Goal: Information Seeking & Learning: Learn about a topic

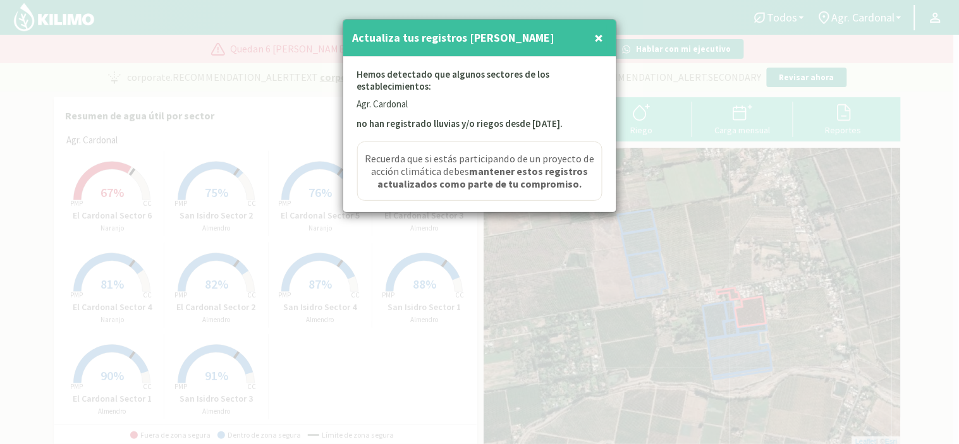
click at [601, 39] on span "×" at bounding box center [599, 37] width 9 height 21
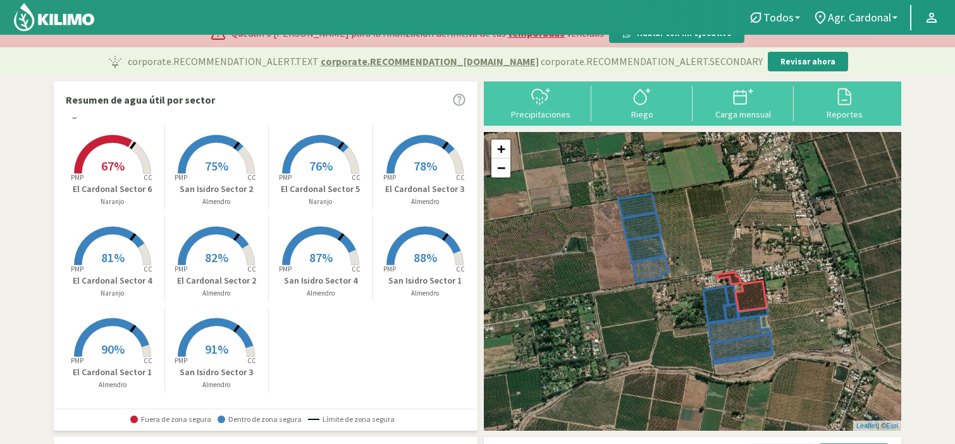
scroll to position [15, 0]
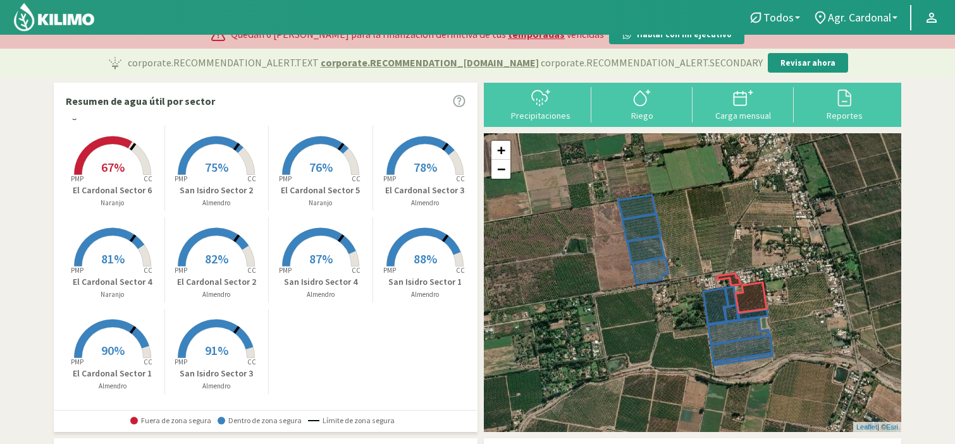
click at [118, 171] on span "67%" at bounding box center [112, 167] width 23 height 16
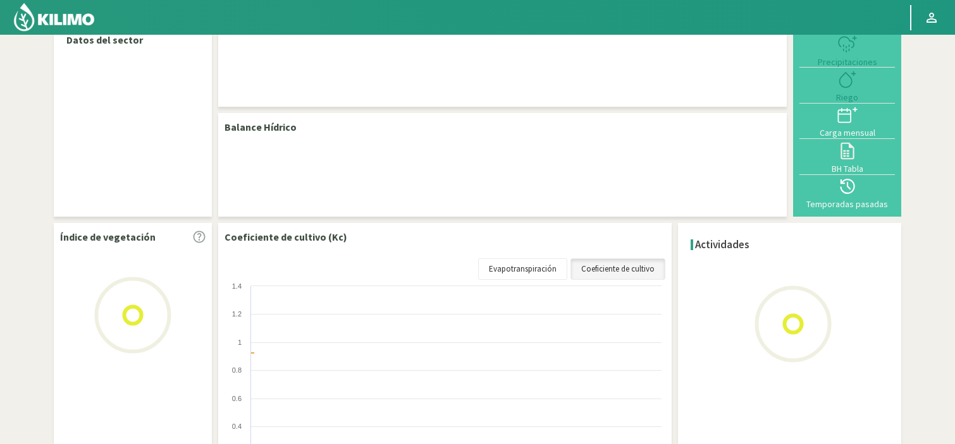
select select "5: Object"
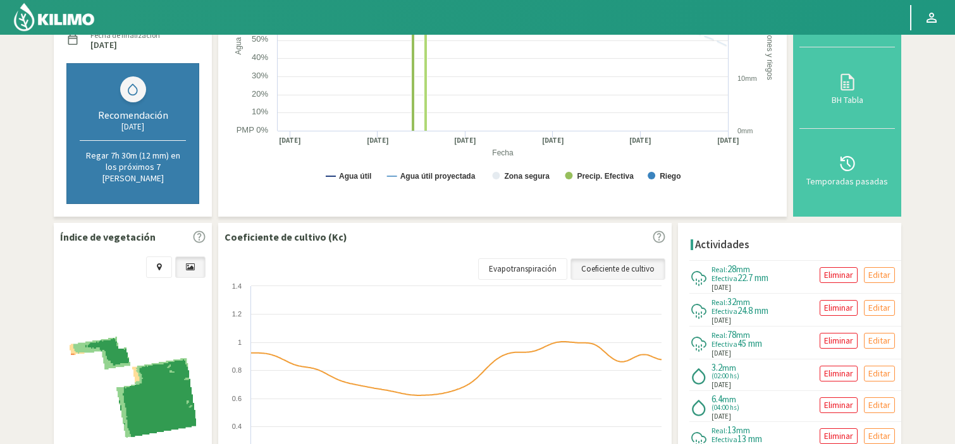
scroll to position [295, 0]
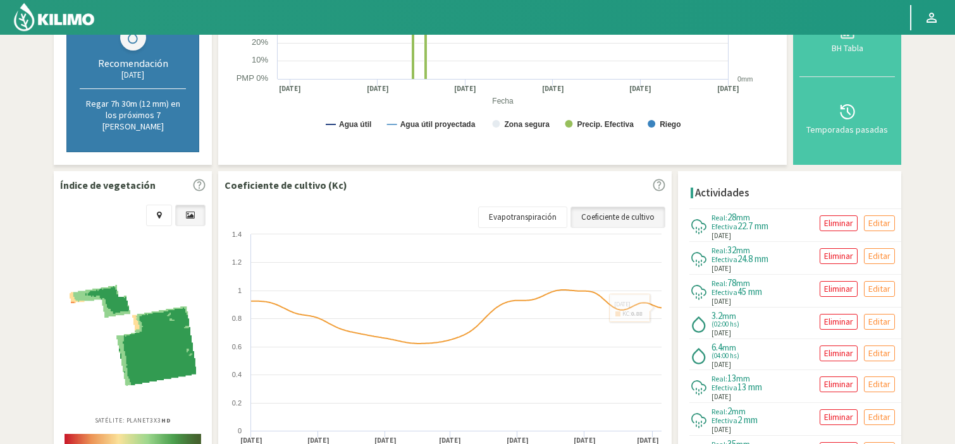
click at [678, 274] on div "Datos del sector Campo: Agr. Cardonal El Cardonal Sector 1 [GEOGRAPHIC_DATA] Se…" at bounding box center [477, 127] width 847 height 764
click at [605, 236] on rect at bounding box center [445, 354] width 443 height 253
